Goal: Task Accomplishment & Management: Use online tool/utility

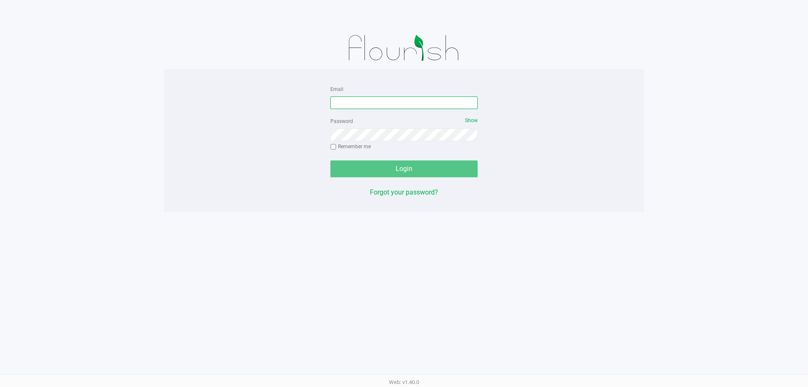
click at [372, 102] on input "Email" at bounding box center [403, 102] width 147 height 13
type input "[EMAIL_ADDRESS][DOMAIN_NAME]"
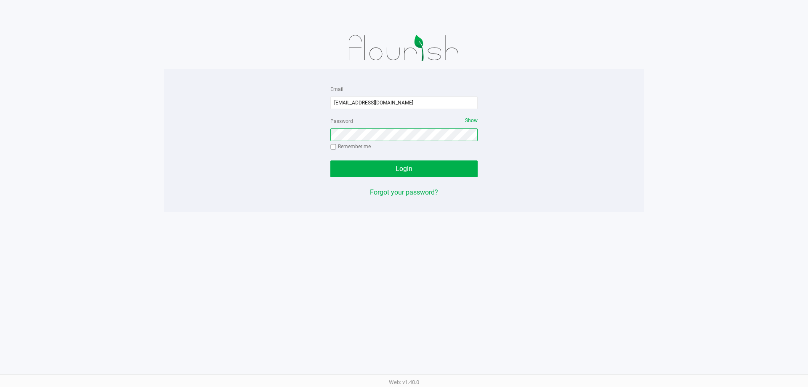
click at [330, 160] on button "Login" at bounding box center [403, 168] width 147 height 17
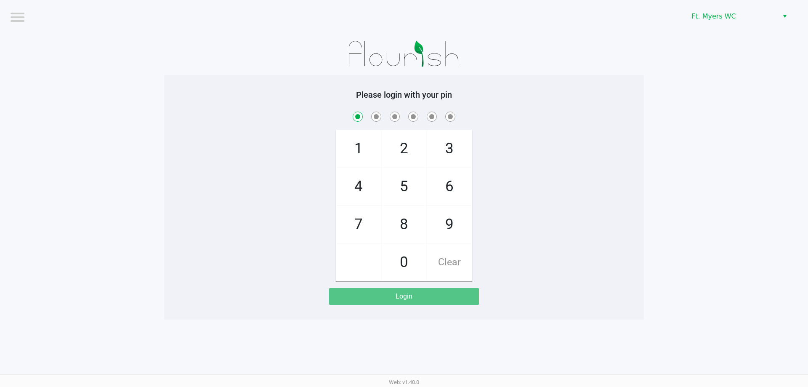
checkbox input "true"
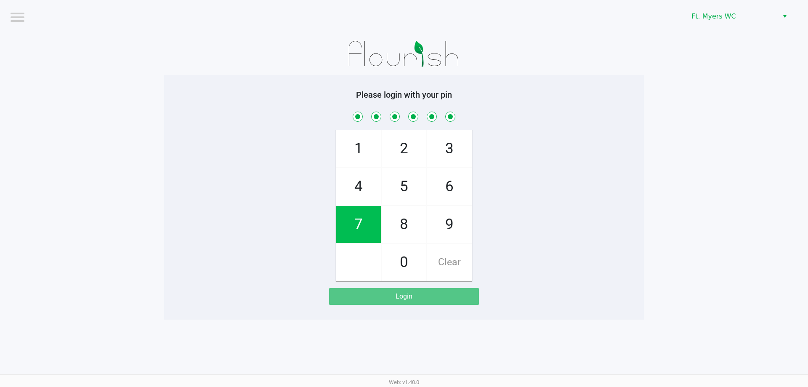
checkbox input "true"
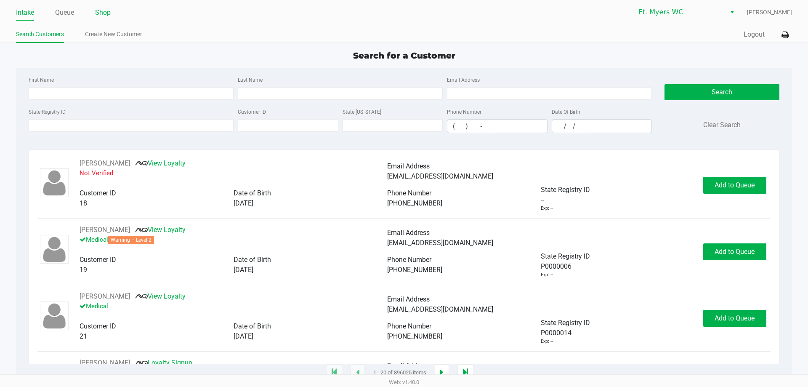
click at [96, 8] on link "Shop" at bounding box center [103, 13] width 16 height 12
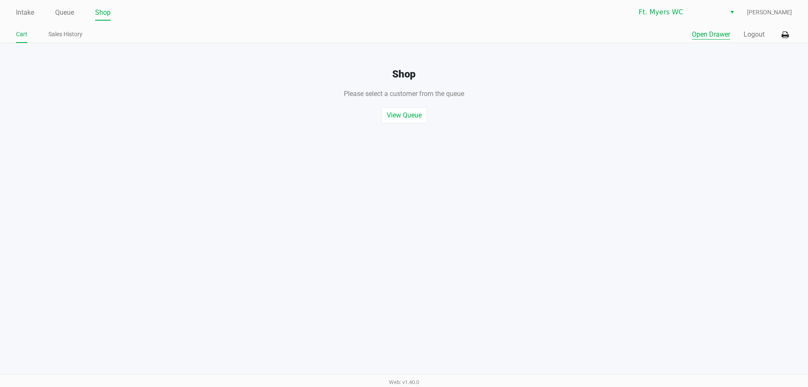
click at [717, 37] on button "Open Drawer" at bounding box center [711, 34] width 38 height 10
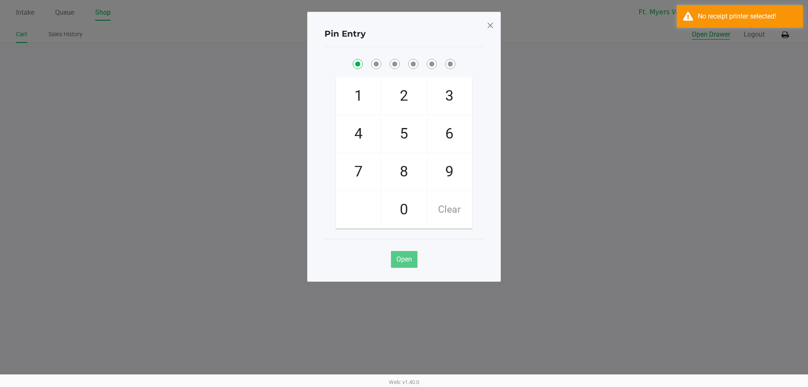
checkbox input "true"
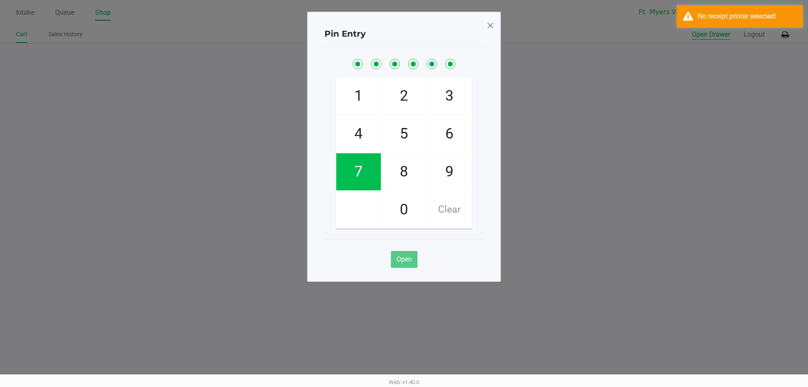
checkbox input "true"
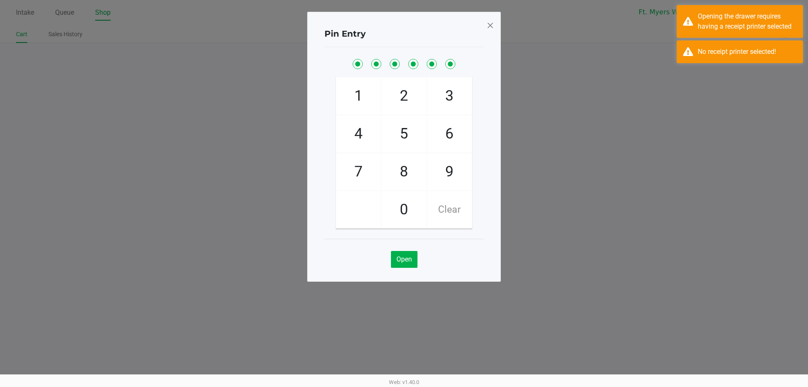
click at [492, 21] on span at bounding box center [490, 25] width 8 height 13
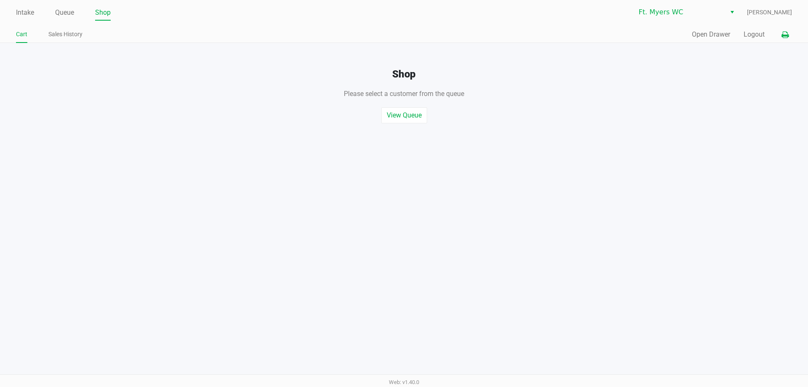
click at [787, 32] on icon at bounding box center [784, 35] width 7 height 6
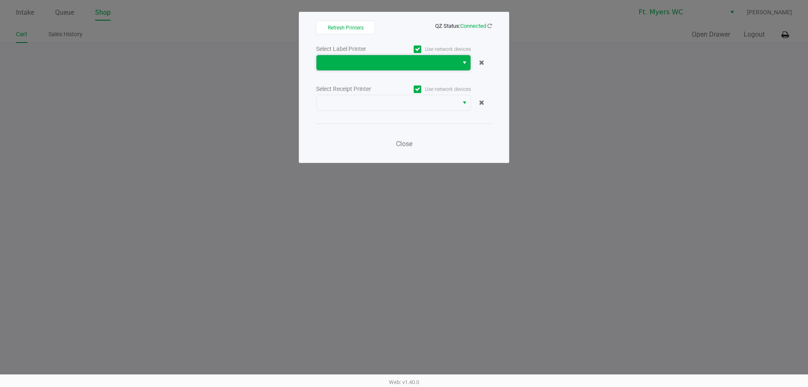
click at [374, 68] on span at bounding box center [387, 62] width 142 height 15
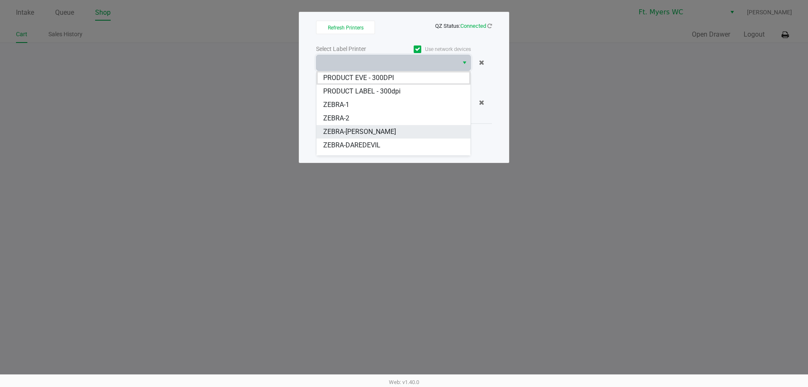
click at [342, 130] on span "ZEBRA-[PERSON_NAME]" at bounding box center [359, 132] width 73 height 10
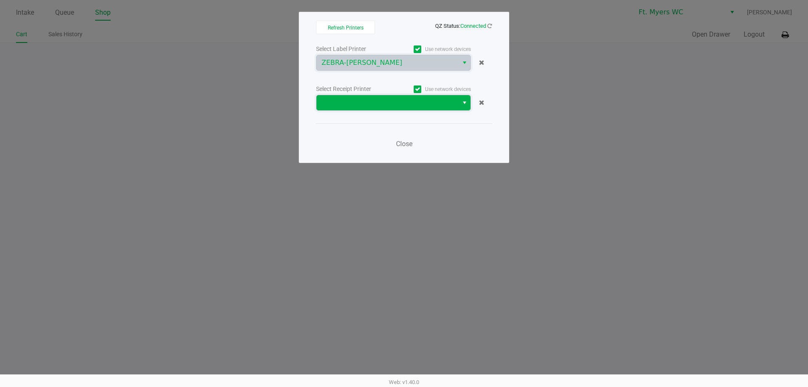
click at [330, 98] on span at bounding box center [387, 103] width 132 height 10
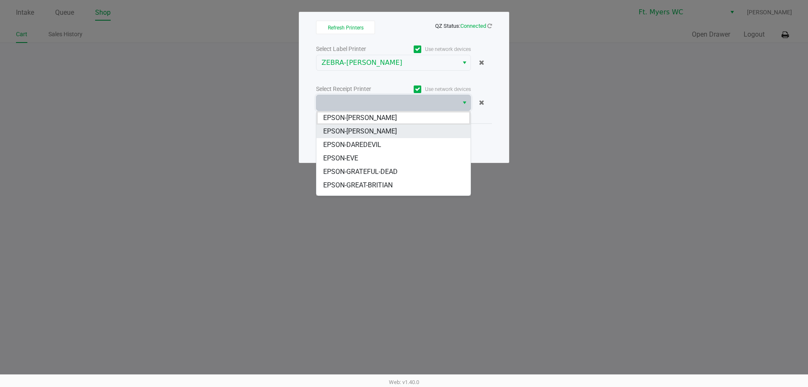
click at [339, 125] on li "EPSON-[PERSON_NAME]" at bounding box center [393, 131] width 154 height 13
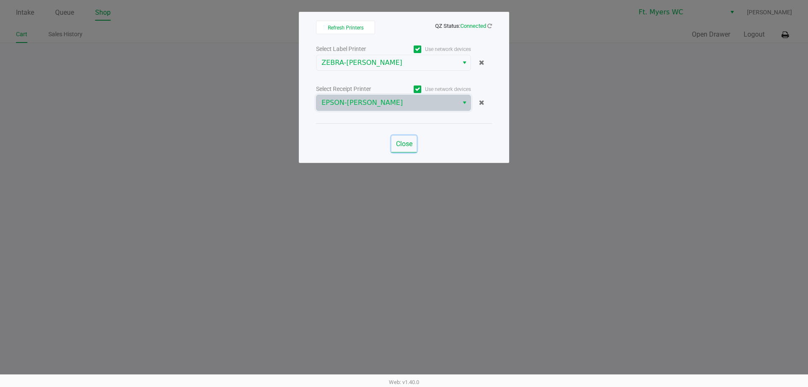
click at [409, 147] on span "Close" at bounding box center [404, 144] width 16 height 8
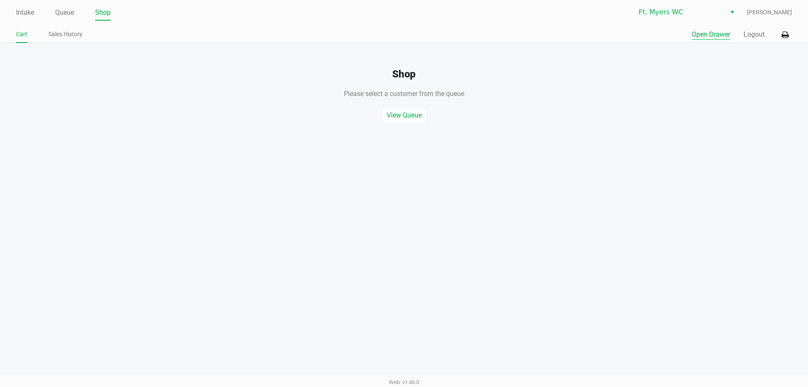
click at [705, 35] on button "Open Drawer" at bounding box center [711, 34] width 38 height 10
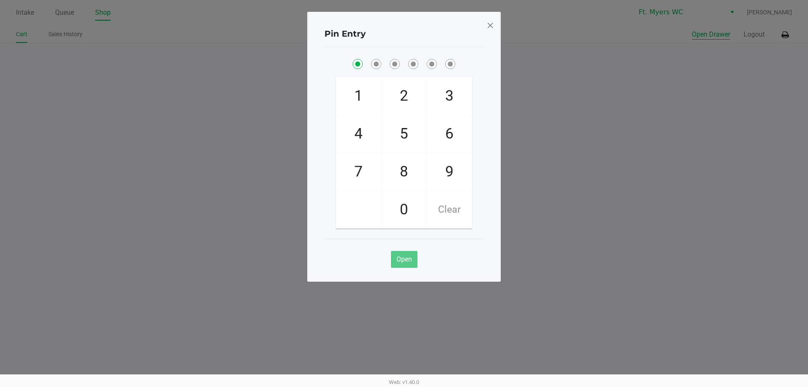
checkbox input "true"
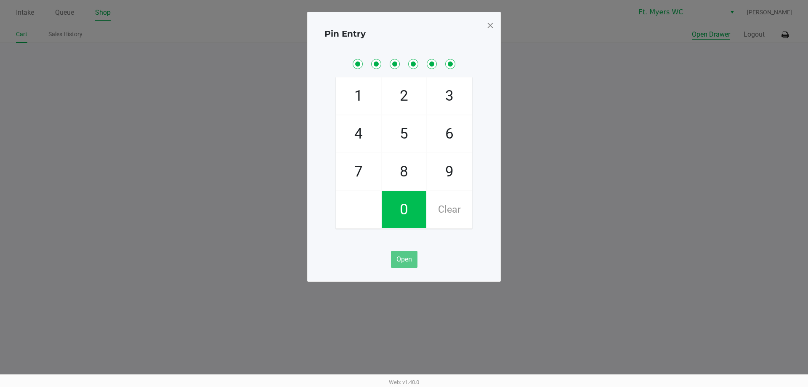
checkbox input "true"
